Goal: Navigation & Orientation: Find specific page/section

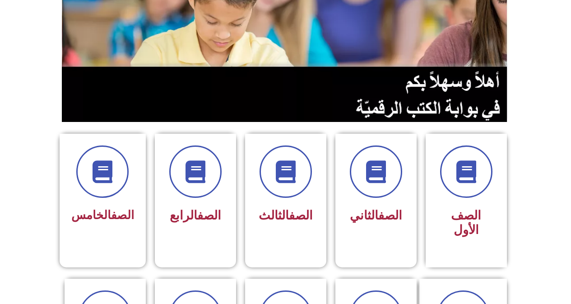
scroll to position [136, 0]
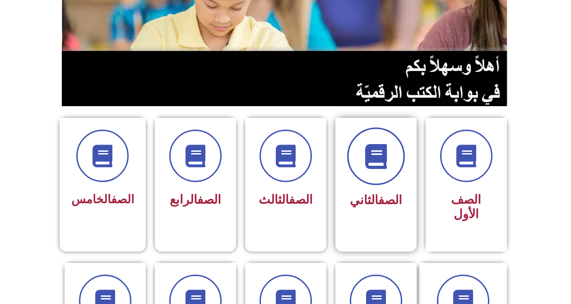
click at [383, 176] on span at bounding box center [376, 156] width 58 height 58
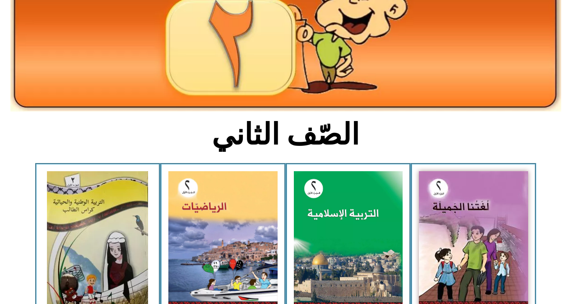
scroll to position [136, 0]
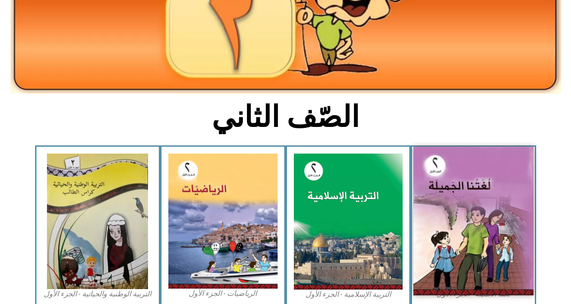
click at [430, 187] on img at bounding box center [474, 221] width 120 height 149
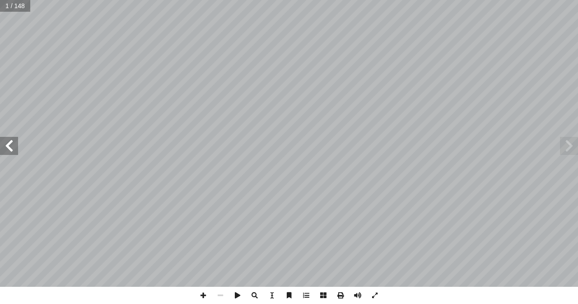
click at [8, 149] on span at bounding box center [9, 146] width 18 height 18
click at [14, 150] on span at bounding box center [9, 146] width 18 height 18
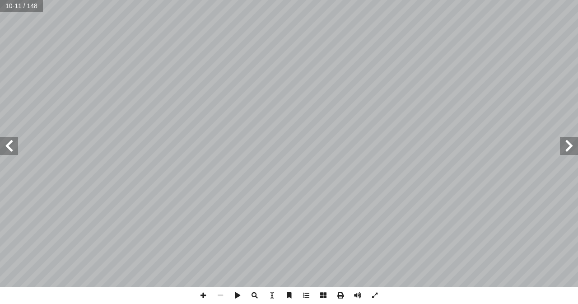
click at [14, 150] on span at bounding box center [9, 146] width 18 height 18
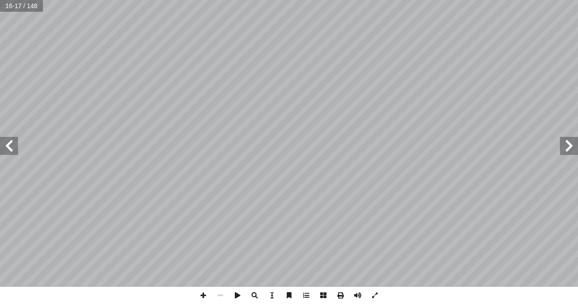
click at [14, 150] on span at bounding box center [9, 146] width 18 height 18
click at [221, 296] on span at bounding box center [220, 295] width 17 height 17
click at [198, 295] on span at bounding box center [203, 295] width 17 height 17
click at [206, 298] on span at bounding box center [203, 295] width 17 height 17
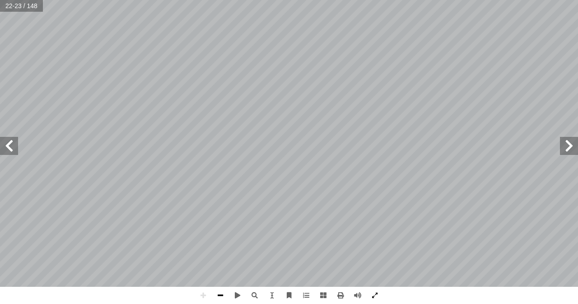
click at [219, 295] on span at bounding box center [220, 295] width 17 height 17
